Goal: Obtain resource: Obtain resource

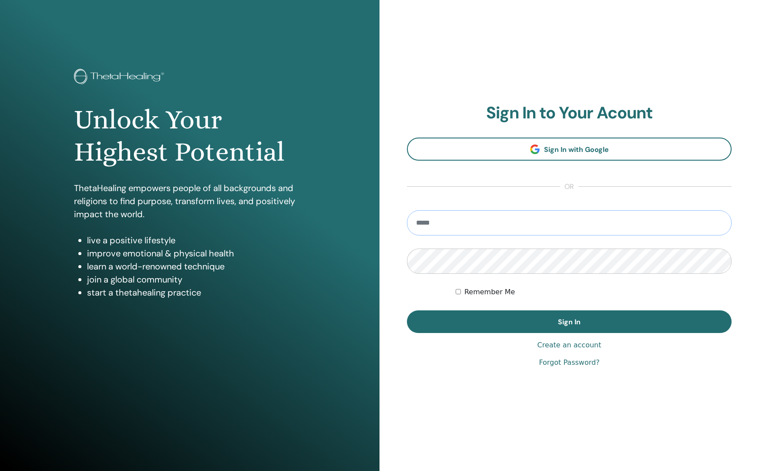
type input "**********"
click at [569, 321] on button "Sign In" at bounding box center [569, 321] width 325 height 23
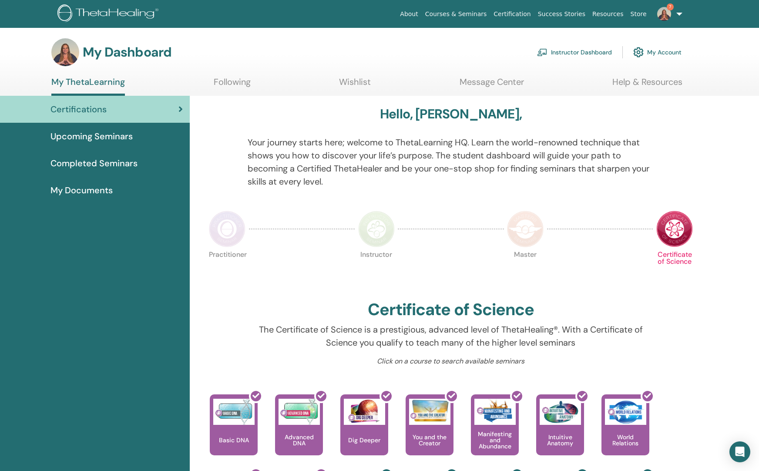
click at [582, 57] on link "Instructor Dashboard" at bounding box center [574, 52] width 75 height 19
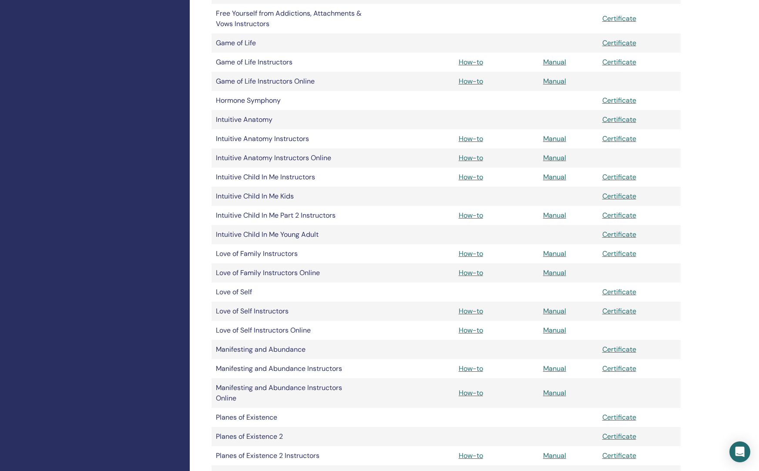
scroll to position [1038, 0]
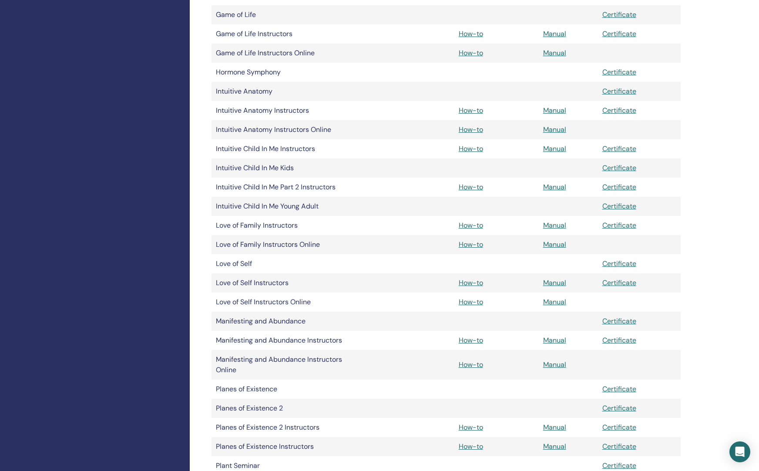
click at [551, 223] on link "Manual" at bounding box center [554, 225] width 23 height 9
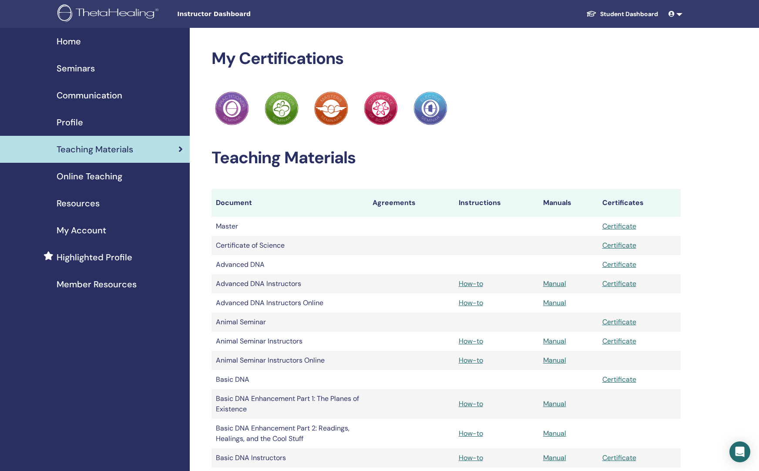
scroll to position [1038, 0]
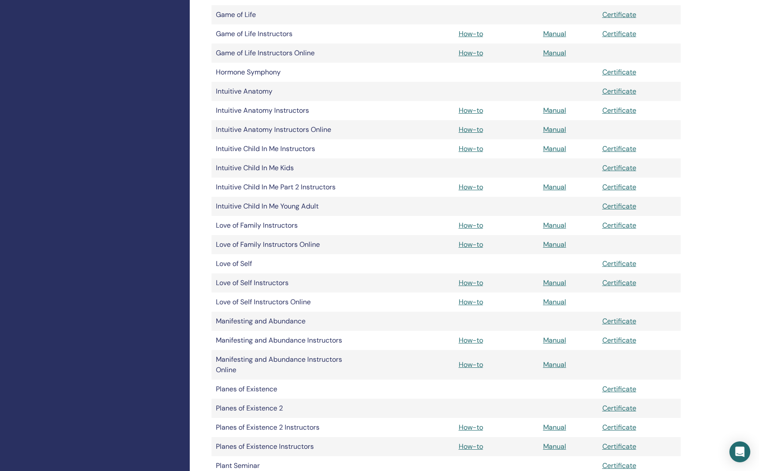
click at [559, 245] on link "Manual" at bounding box center [554, 244] width 23 height 9
